Goal: Task Accomplishment & Management: Complete application form

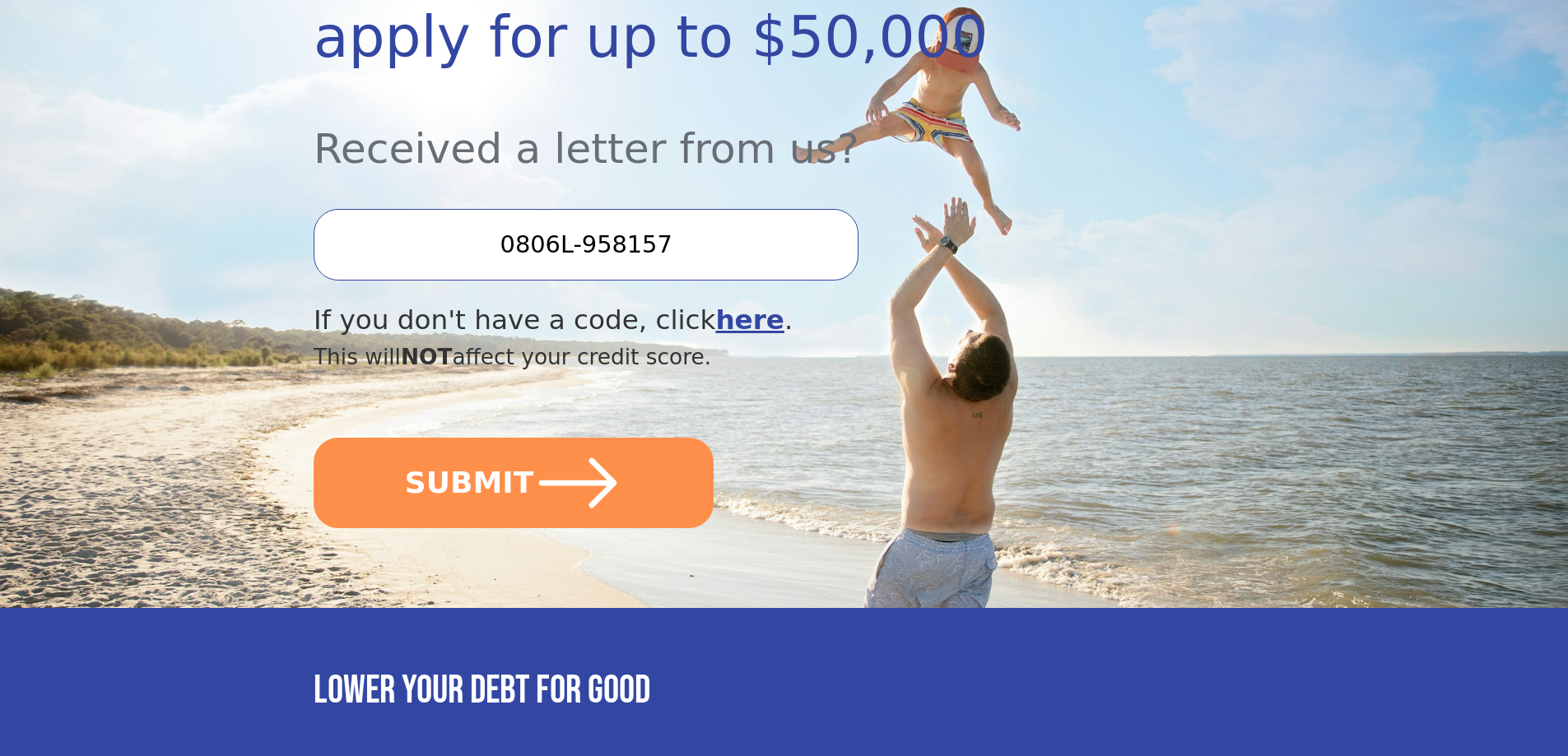
scroll to position [411, 0]
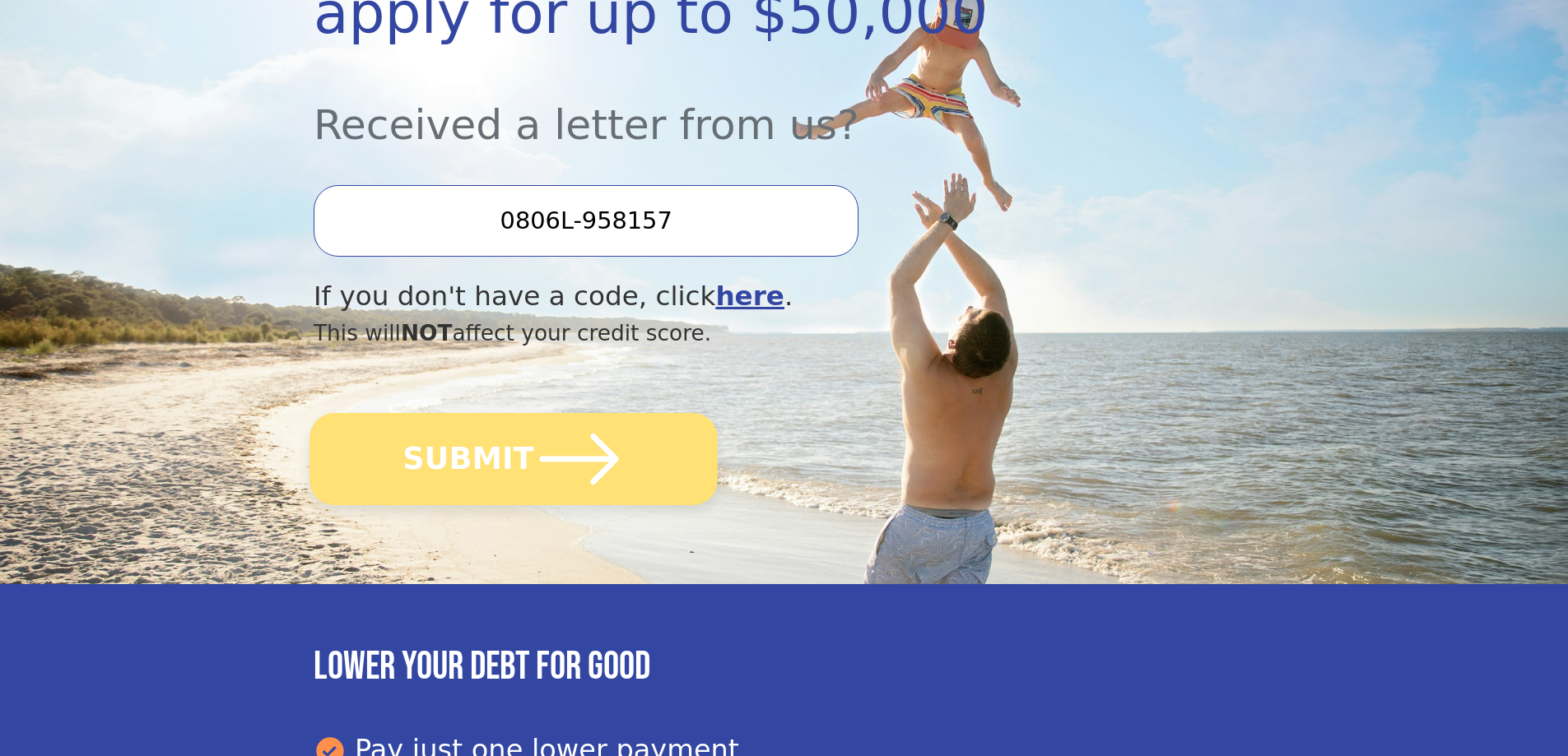
click at [463, 469] on button "SUBMIT" at bounding box center [513, 459] width 408 height 92
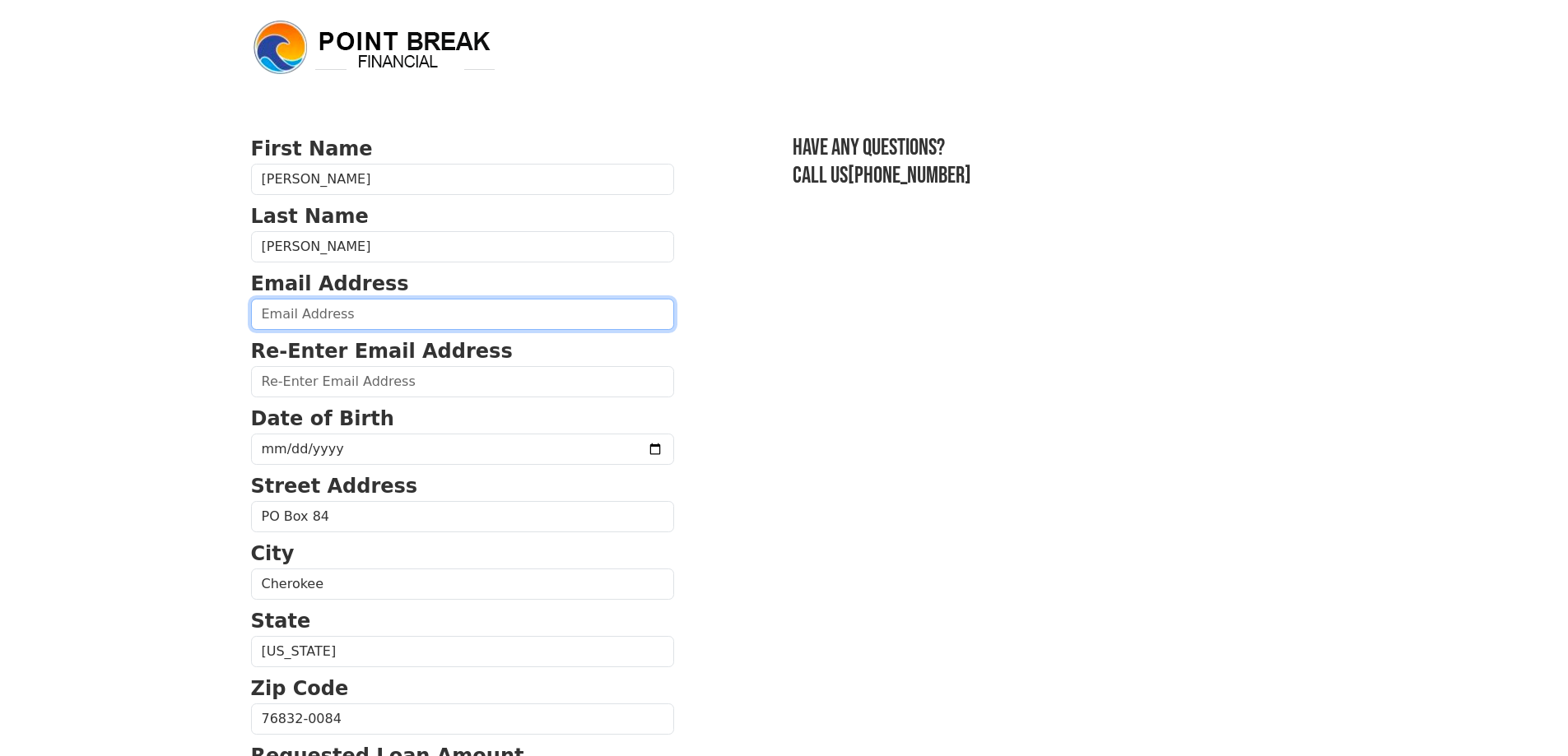
click at [372, 316] on input "email" at bounding box center [462, 314] width 423 height 32
type input "[EMAIL_ADDRESS][DOMAIN_NAME]"
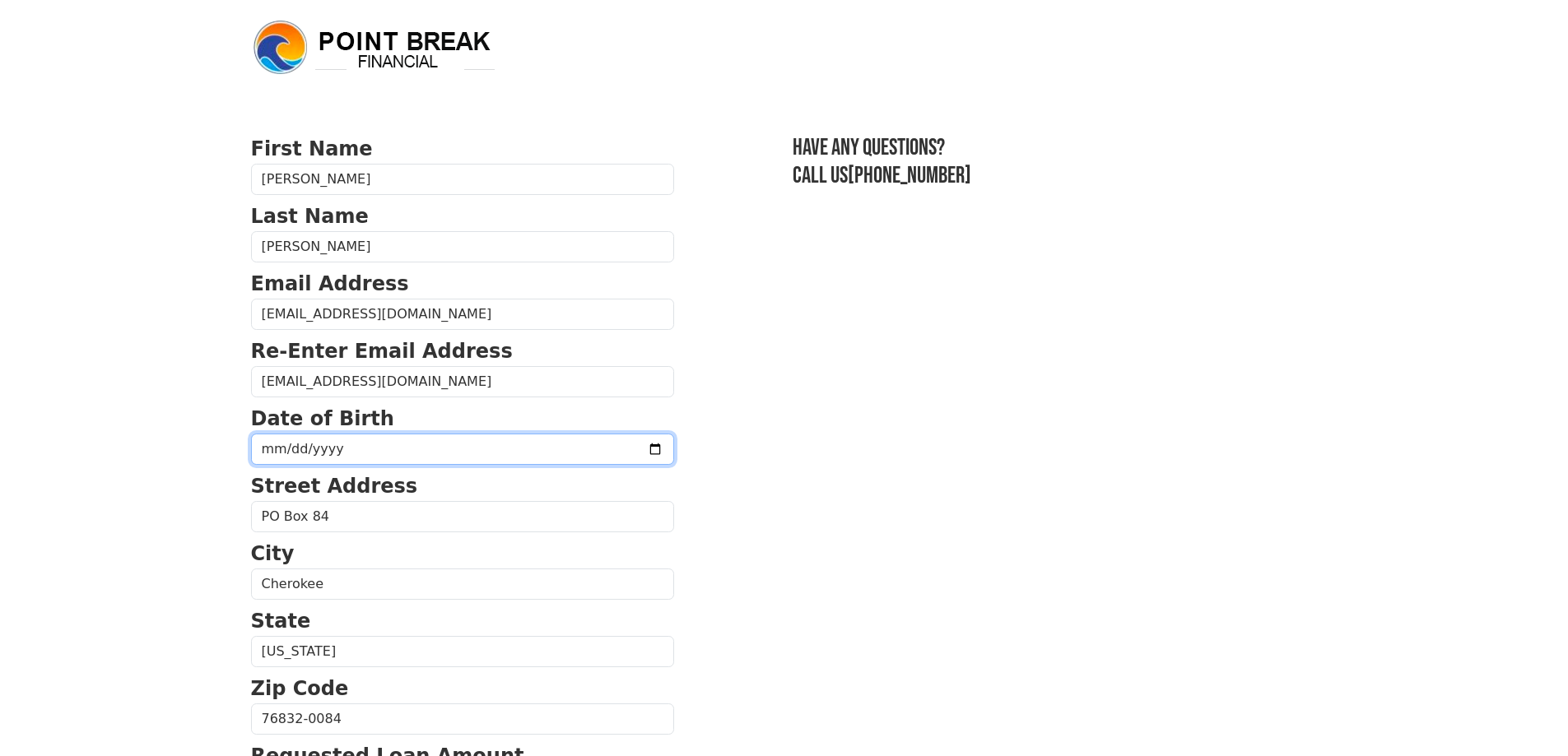
click at [398, 454] on input "date" at bounding box center [462, 449] width 423 height 32
type input "[DATE]"
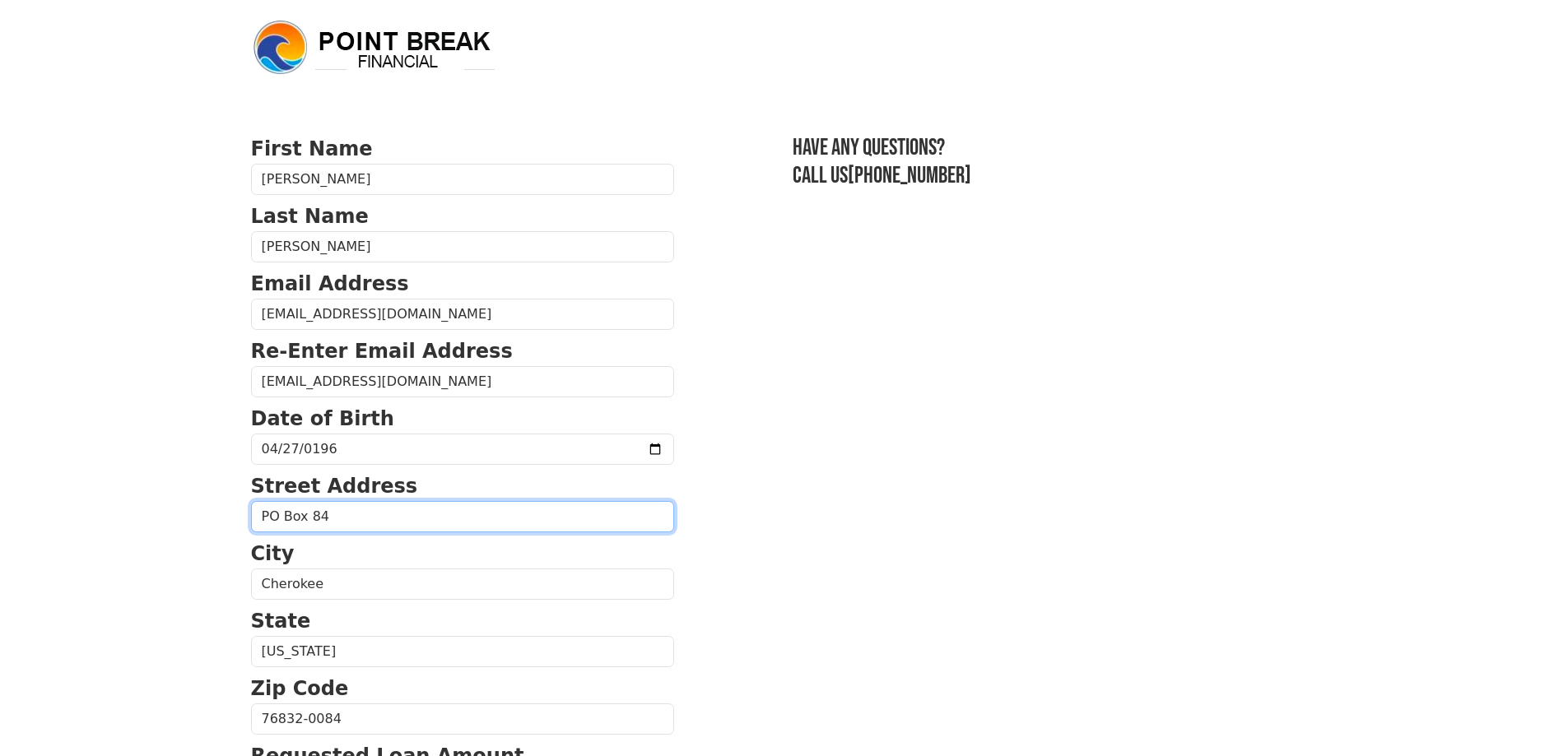
click at [350, 517] on input "PO Box 84" at bounding box center [462, 517] width 423 height 32
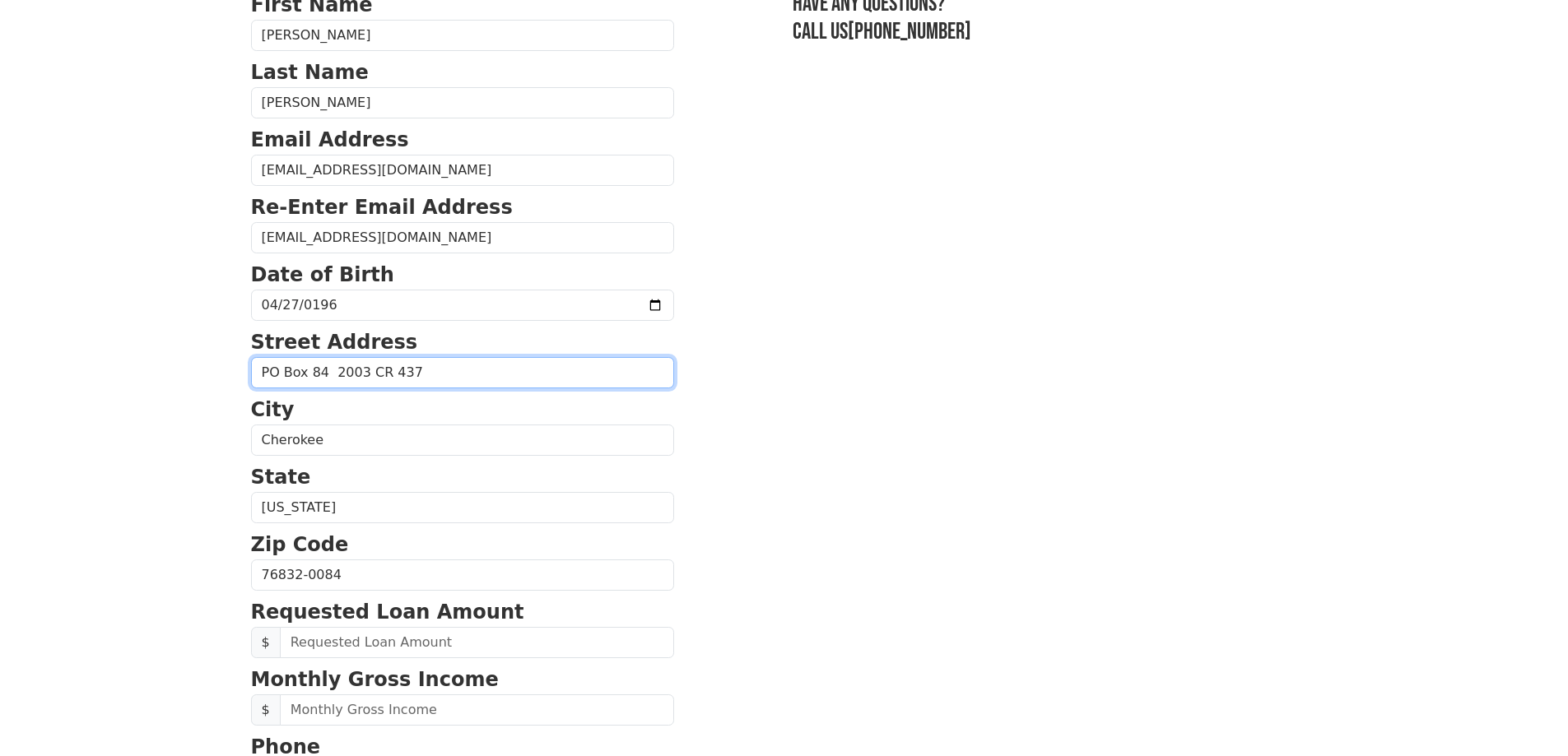
scroll to position [247, 0]
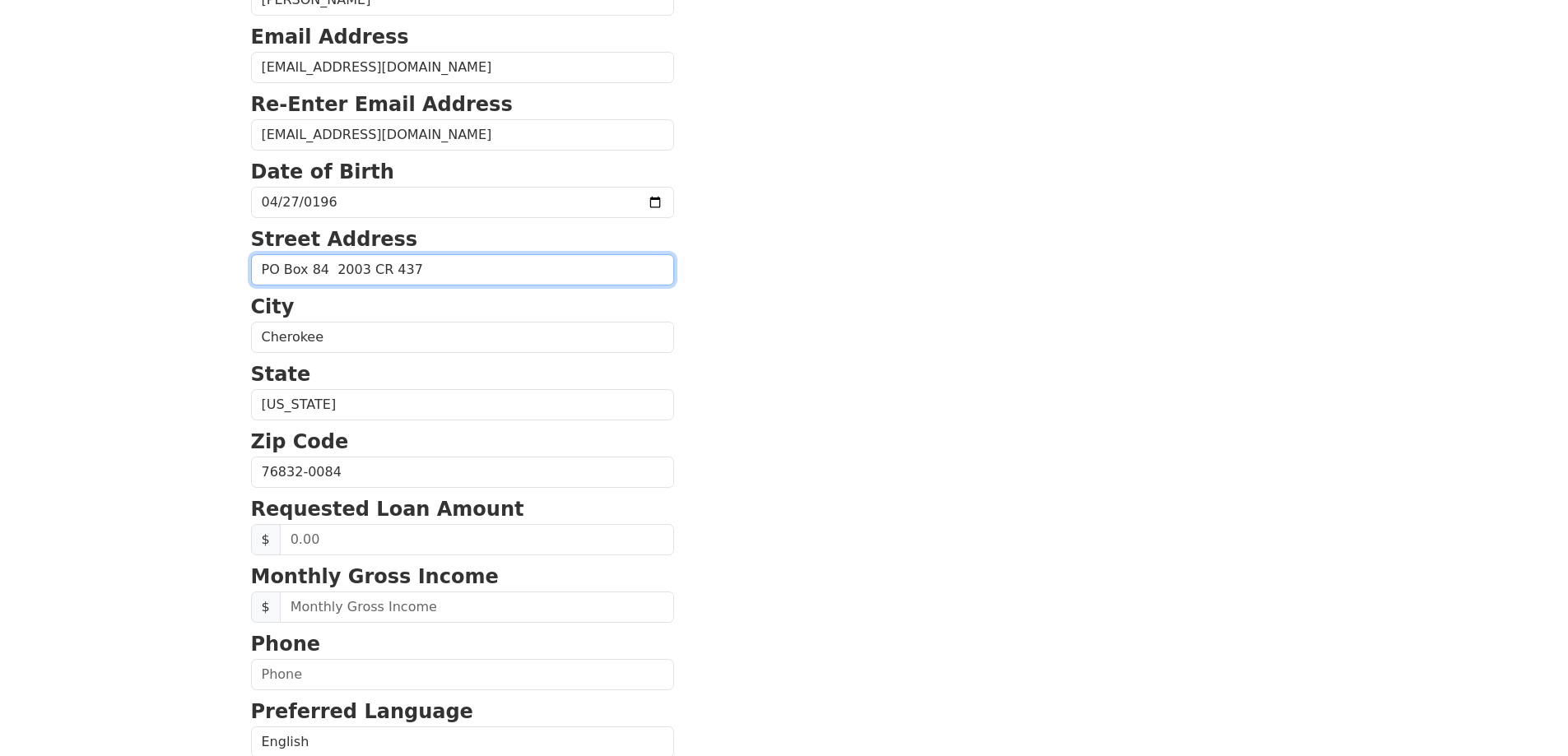
type input "PO Box 84 2003 CR 437"
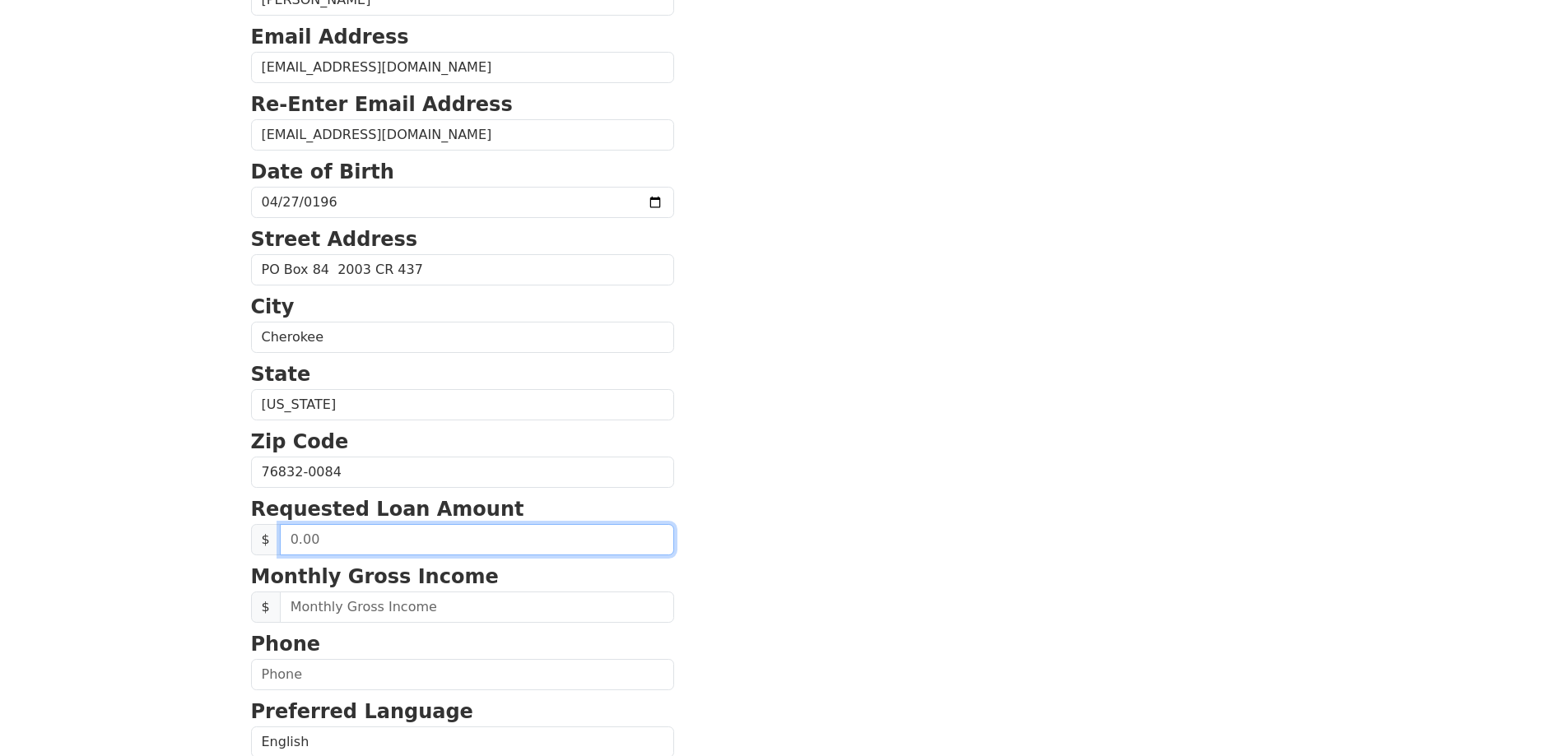
click at [400, 540] on input "text" at bounding box center [477, 540] width 394 height 32
type input "12,000.00"
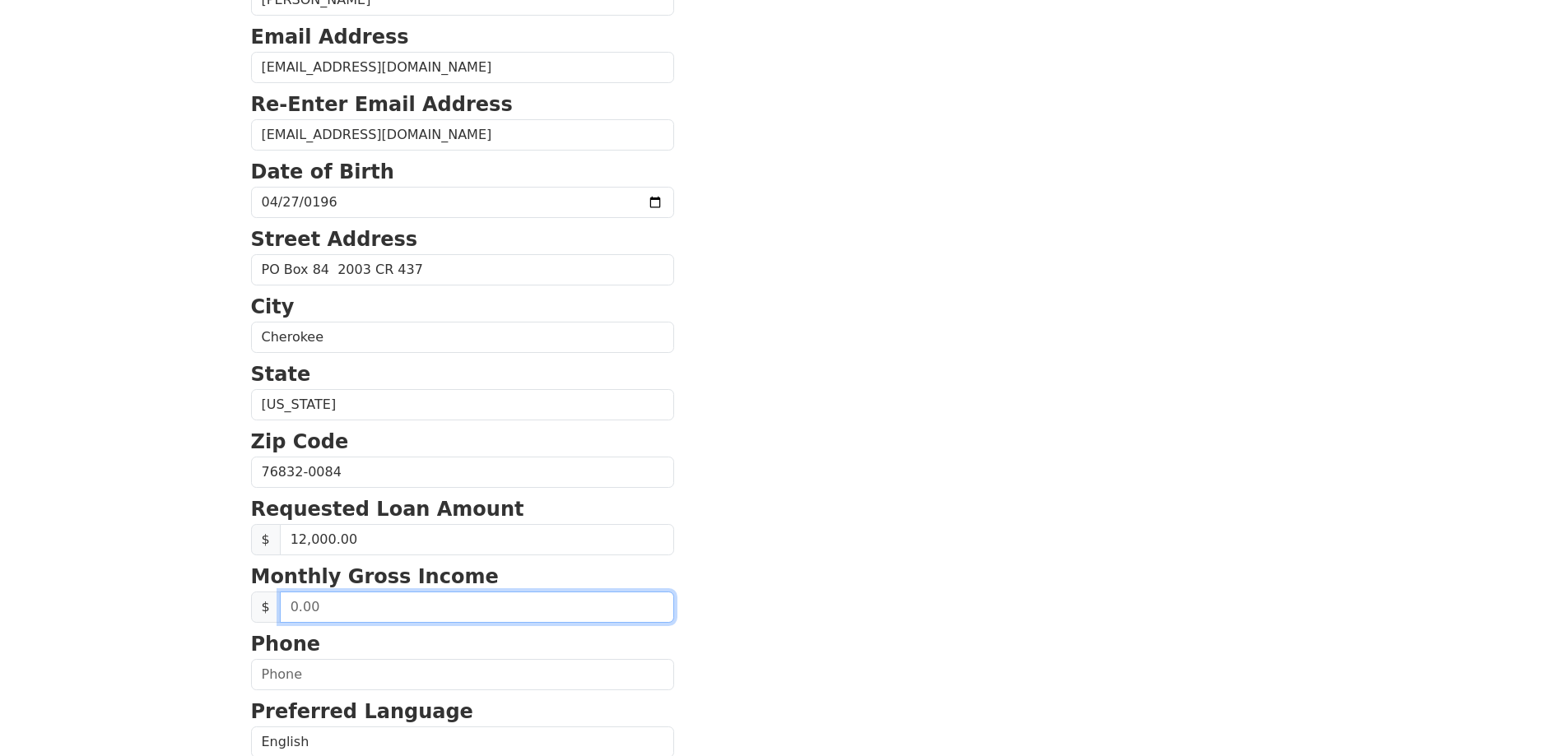
click at [360, 608] on input "text" at bounding box center [477, 607] width 394 height 32
type input "4,210.00"
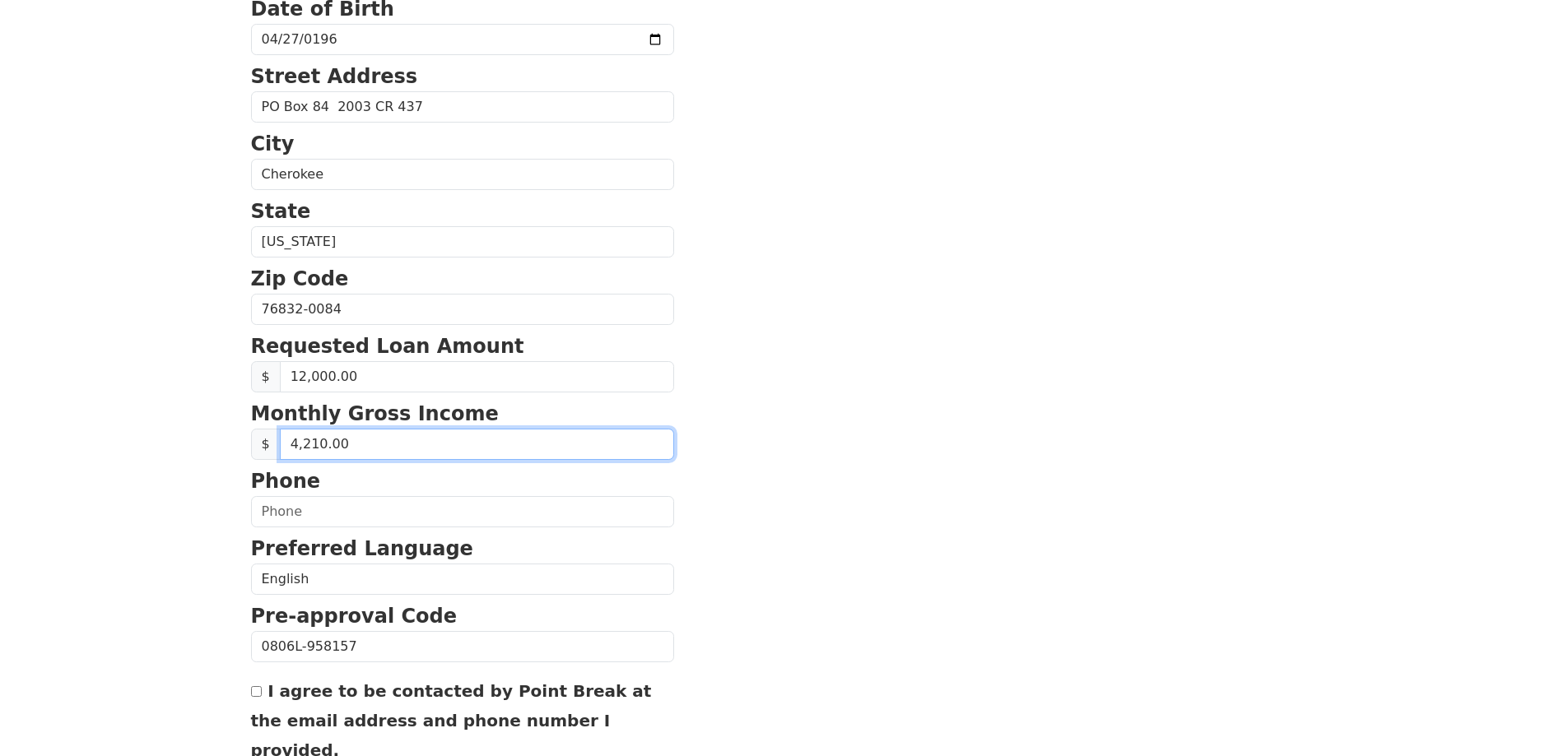
scroll to position [411, 0]
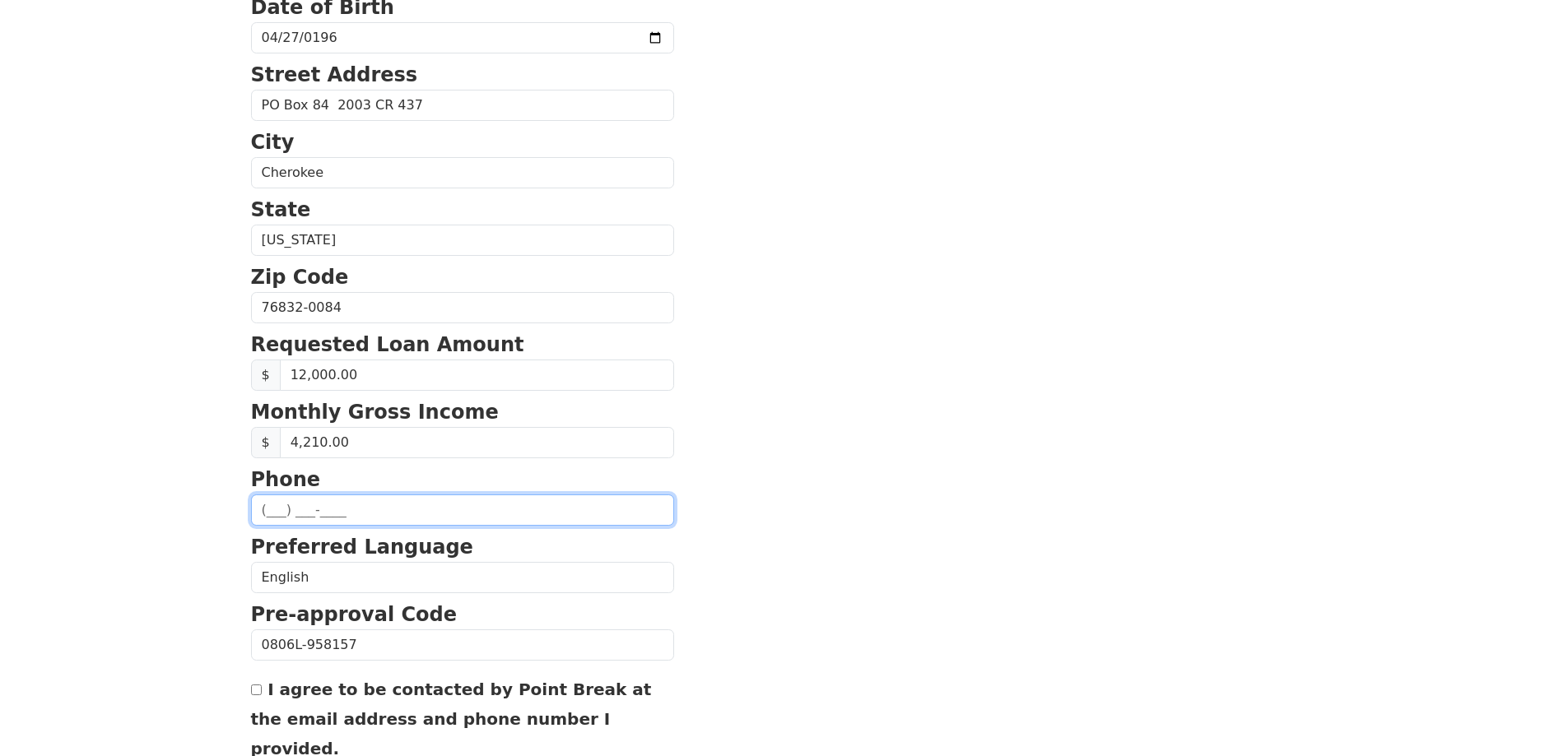
click at [346, 506] on input "text" at bounding box center [462, 510] width 423 height 32
type input "(325) 320-6683"
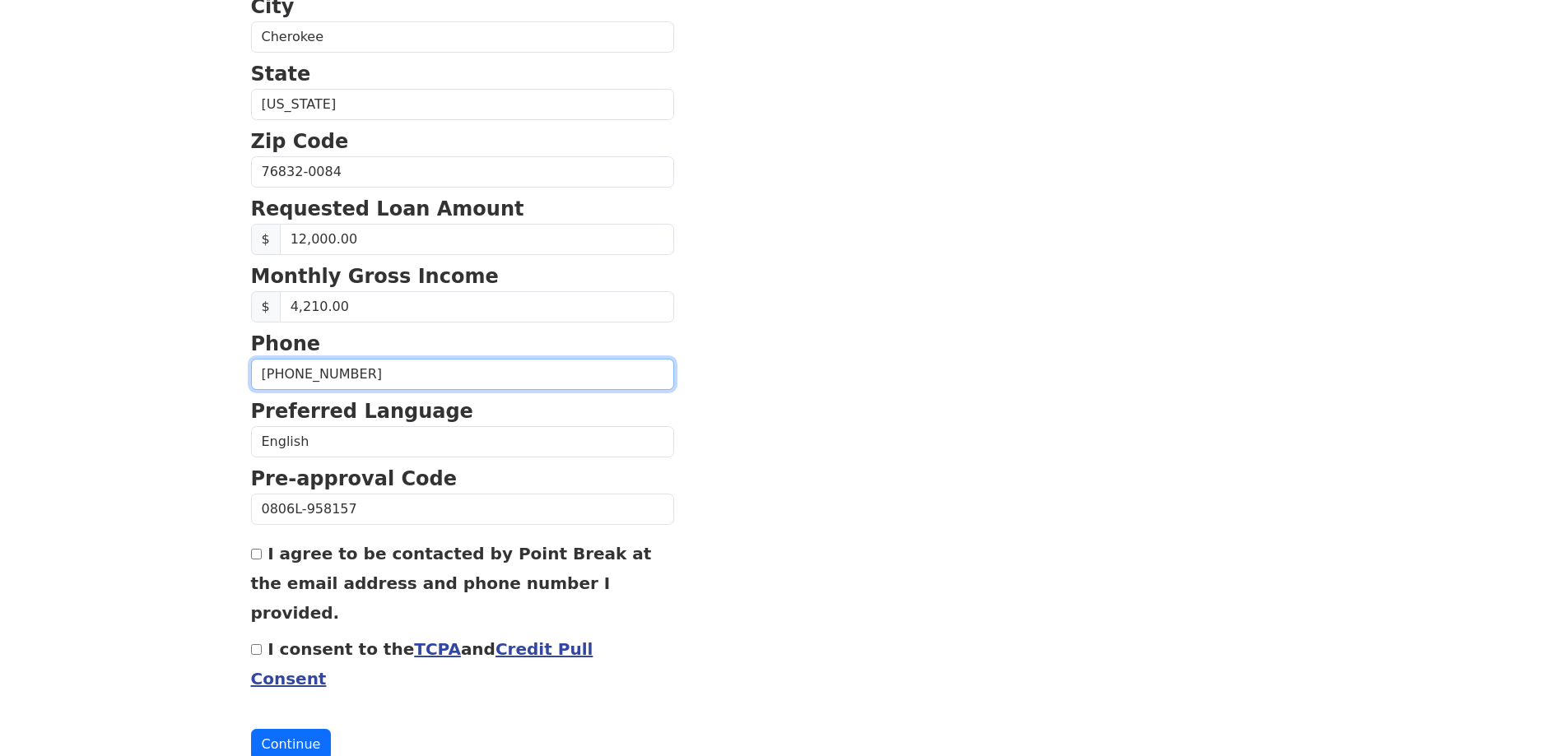
scroll to position [554, 0]
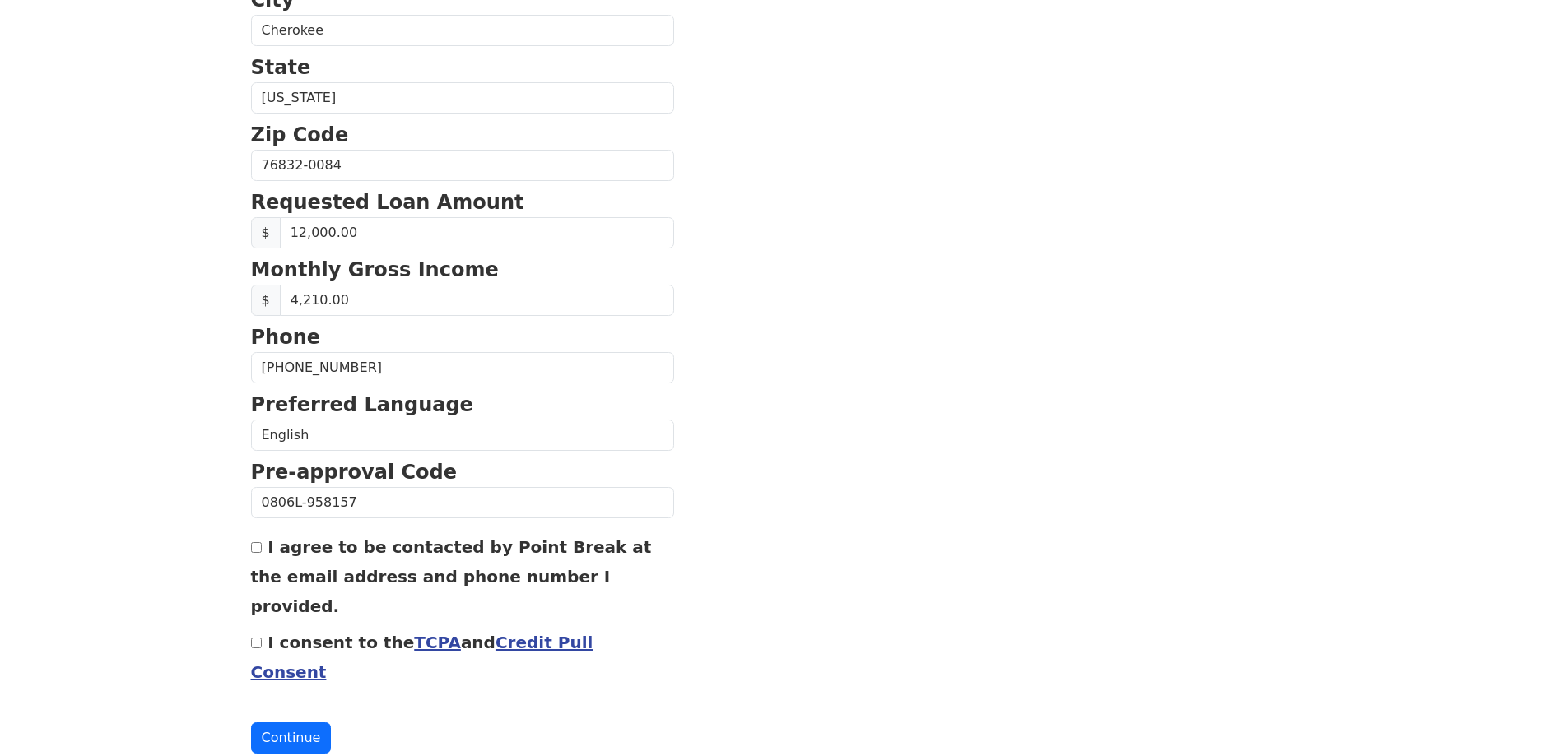
click at [255, 551] on input "I agree to be contacted by Point Break at the email address and phone number I …" at bounding box center [256, 547] width 11 height 11
checkbox input "true"
click at [256, 637] on input "I consent to the TCPA and Credit Pull Consent" at bounding box center [256, 642] width 11 height 11
checkbox input "true"
click at [290, 723] on button "Continue" at bounding box center [291, 738] width 80 height 32
